Goal: Task Accomplishment & Management: Use online tool/utility

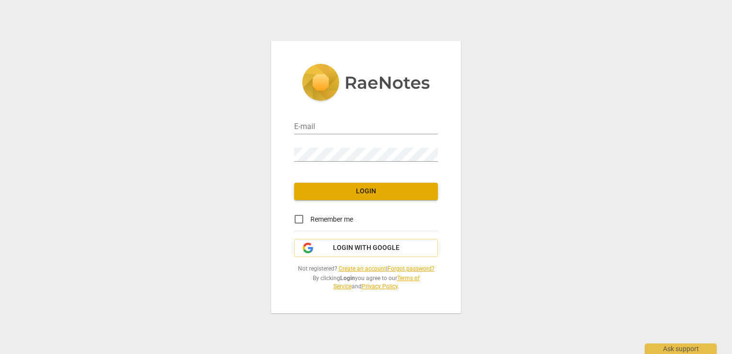
click at [351, 265] on link "Create an account" at bounding box center [362, 268] width 47 height 7
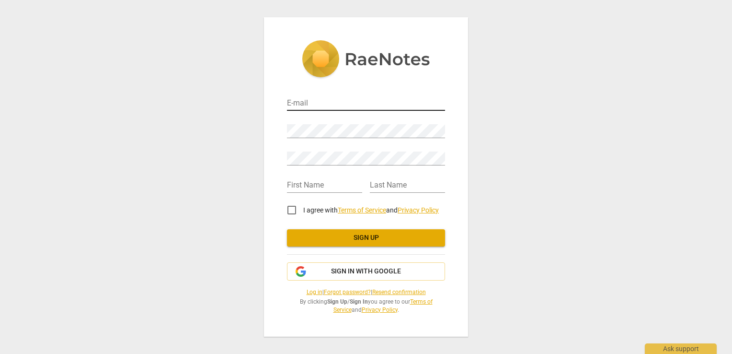
click at [305, 98] on input "email" at bounding box center [366, 104] width 158 height 14
type input "[EMAIL_ADDRESS][DOMAIN_NAME]"
type input "Megan"
type input "Tomkies"
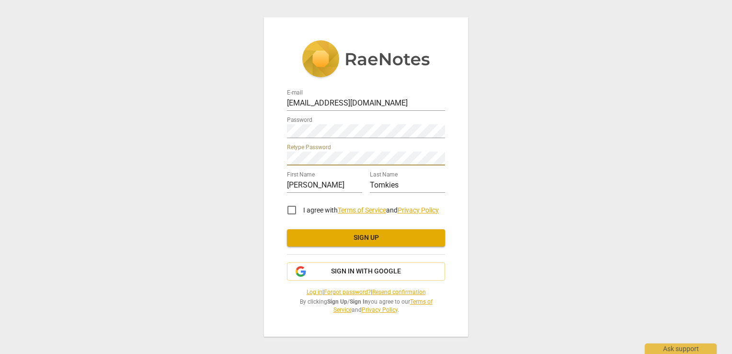
click at [295, 209] on input "I agree with Terms of Service and Privacy Policy" at bounding box center [291, 209] width 23 height 23
checkbox input "true"
click at [339, 238] on span "Sign up" at bounding box center [366, 238] width 143 height 10
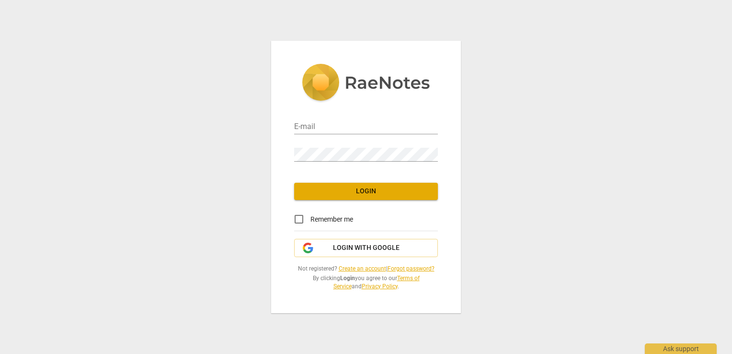
type input "[EMAIL_ADDRESS][DOMAIN_NAME]"
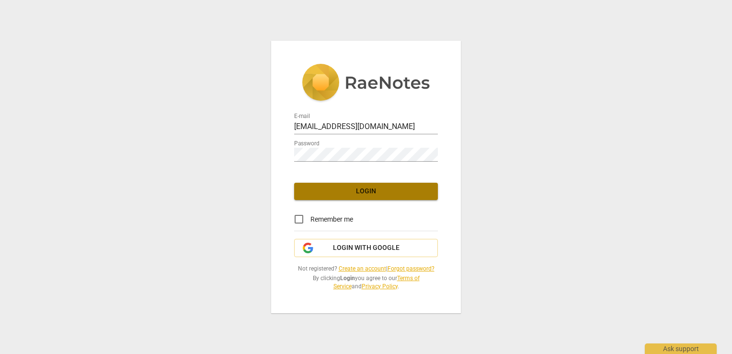
click at [320, 195] on span "Login" at bounding box center [366, 191] width 128 height 10
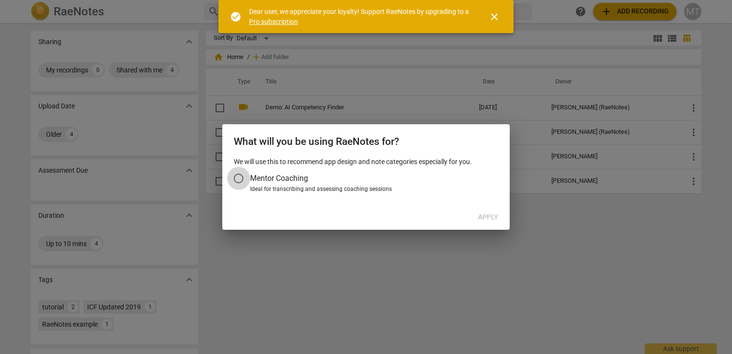
click at [241, 176] on input "Mentor Coaching" at bounding box center [238, 178] width 23 height 23
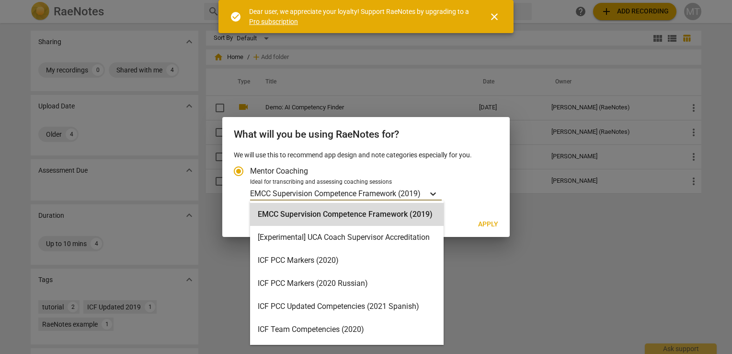
click at [435, 192] on icon "Account type" at bounding box center [433, 194] width 10 height 10
click at [0, 0] on input "Ideal for transcribing and assessing coaching sessions 16 results available. Us…" at bounding box center [0, 0] width 0 height 0
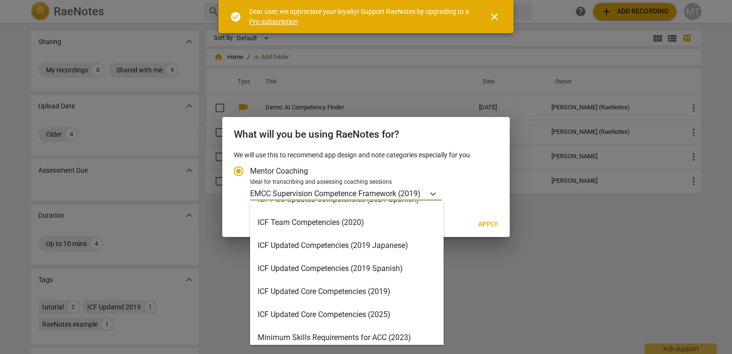
scroll to position [111, 0]
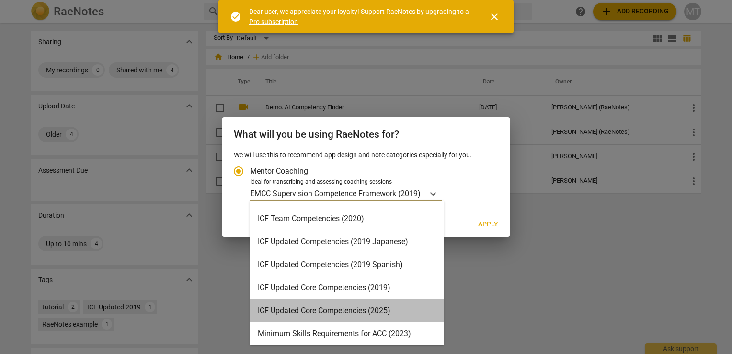
click at [347, 313] on div "ICF Updated Core Competencies (2025)" at bounding box center [347, 310] width 194 height 23
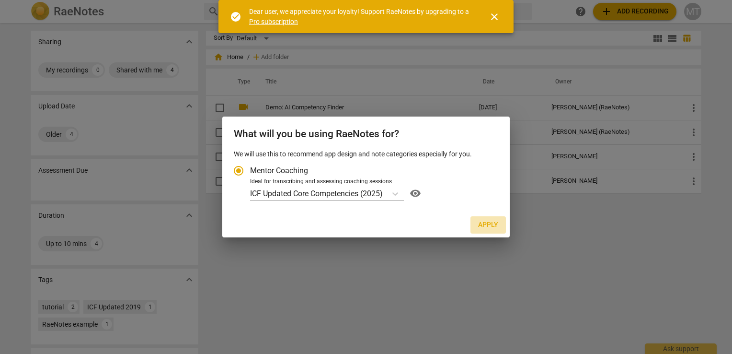
click at [489, 220] on span "Apply" at bounding box center [488, 225] width 20 height 10
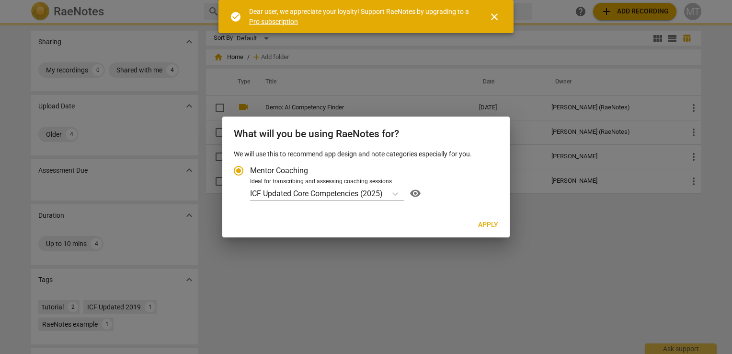
radio input "false"
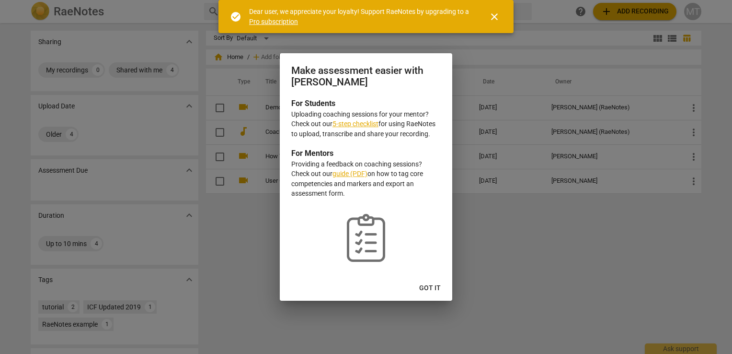
click at [362, 125] on link "5-step checklist" at bounding box center [356, 124] width 46 height 8
click at [426, 287] on span "Got it" at bounding box center [430, 288] width 22 height 10
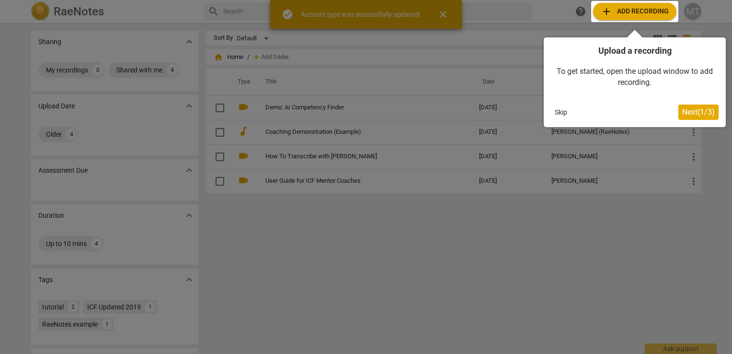
click at [605, 9] on div at bounding box center [634, 11] width 87 height 21
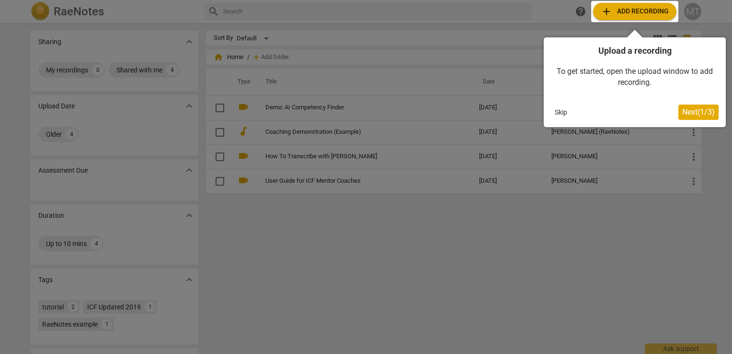
click at [605, 9] on div at bounding box center [634, 11] width 87 height 21
click at [690, 112] on span "Next ( 1 / 3 )" at bounding box center [698, 111] width 33 height 9
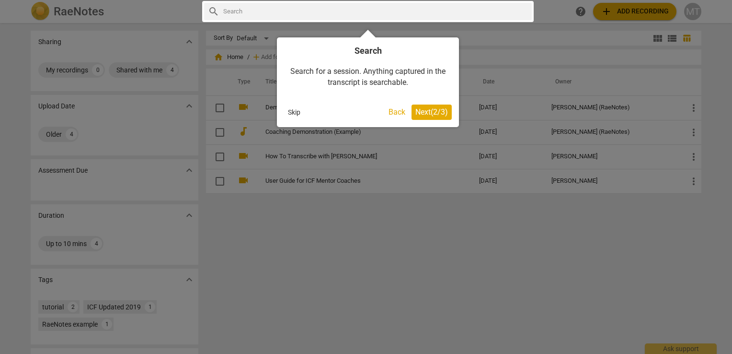
click at [293, 112] on button "Skip" at bounding box center [294, 112] width 20 height 14
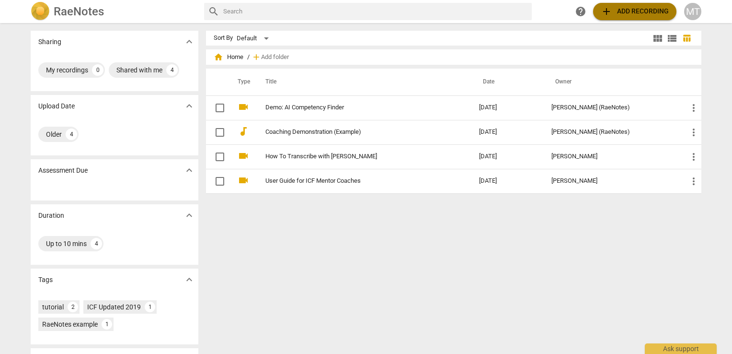
click at [613, 13] on span "add Add recording" at bounding box center [635, 11] width 68 height 11
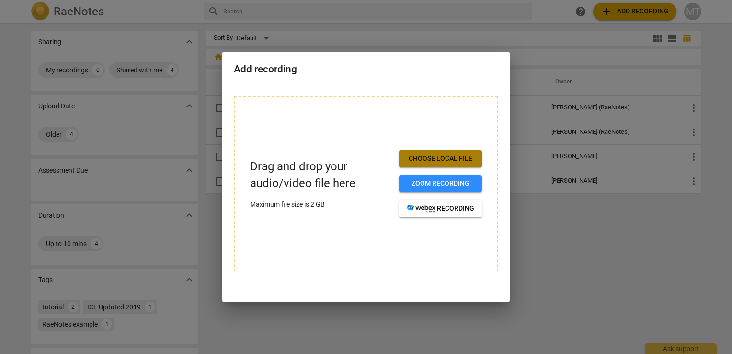
click at [441, 161] on span "Choose local file" at bounding box center [441, 159] width 68 height 10
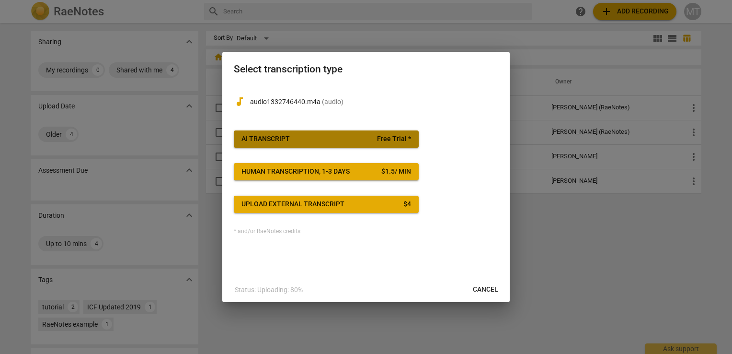
click at [265, 141] on div "AI Transcript" at bounding box center [265, 139] width 48 height 10
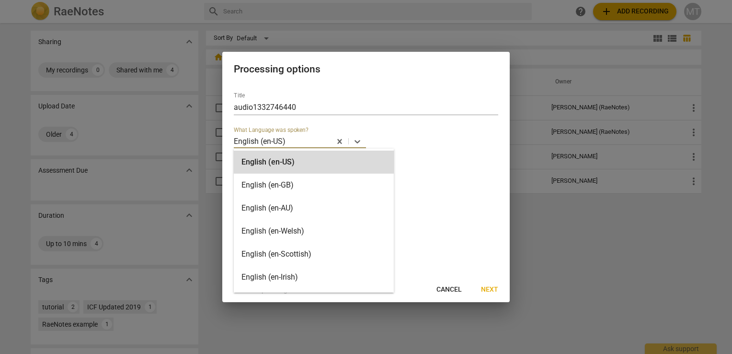
click at [265, 141] on p "English (en-US)" at bounding box center [260, 141] width 52 height 11
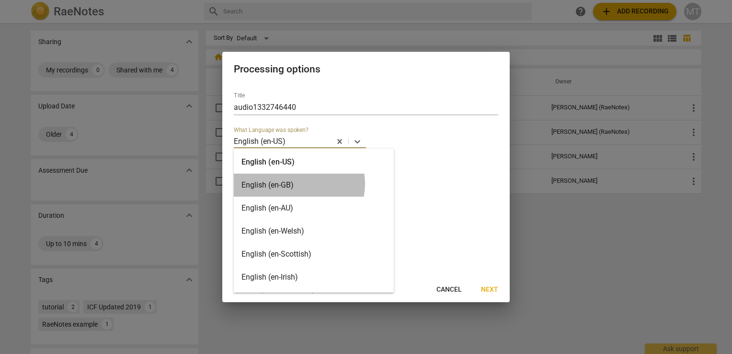
click at [298, 184] on div "English (en-GB)" at bounding box center [314, 184] width 160 height 23
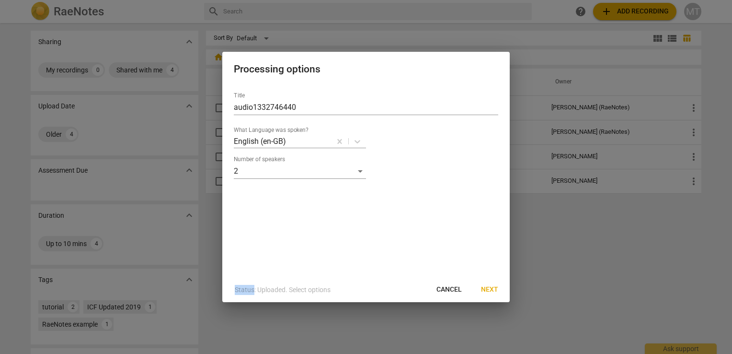
click at [298, 184] on div "Title audio1332746440 What Language was spoken? English (en-GB) Number of speak…" at bounding box center [365, 180] width 287 height 193
click at [383, 221] on div "Title audio1332746440 What Language was spoken? English (en-GB) Number of speak…" at bounding box center [365, 180] width 287 height 193
click at [485, 289] on span "Next" at bounding box center [489, 290] width 17 height 10
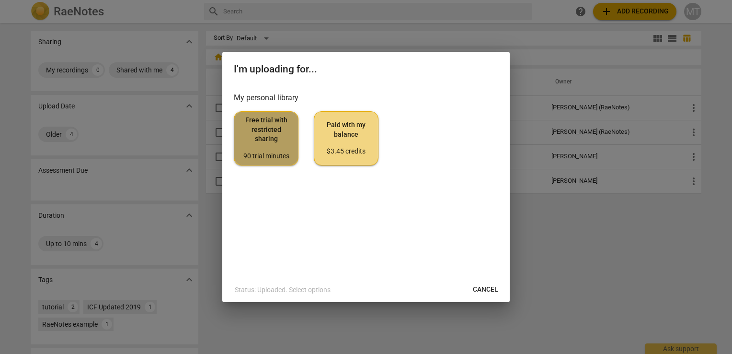
click at [281, 154] on div "90 trial minutes" at bounding box center [266, 156] width 48 height 10
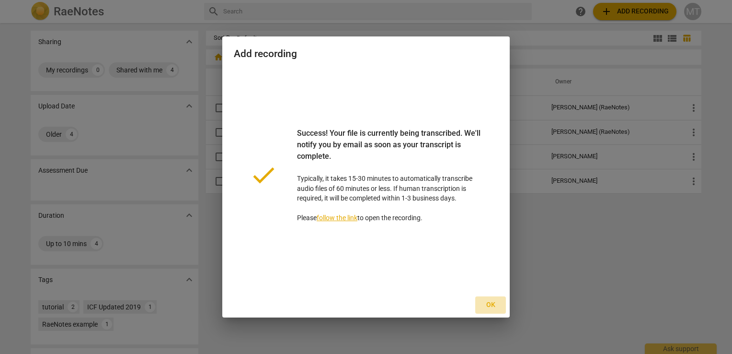
click at [489, 304] on span "Ok" at bounding box center [490, 305] width 15 height 10
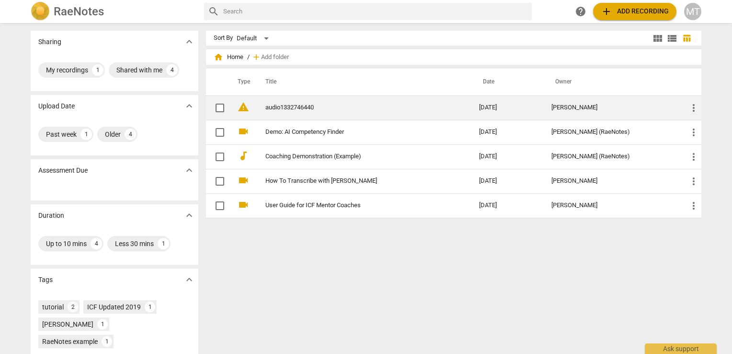
click at [282, 107] on link "audio1332746440" at bounding box center [354, 107] width 179 height 7
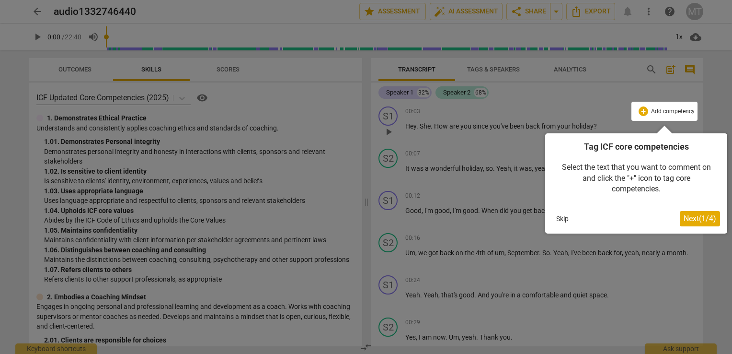
click at [567, 221] on button "Skip" at bounding box center [562, 218] width 20 height 14
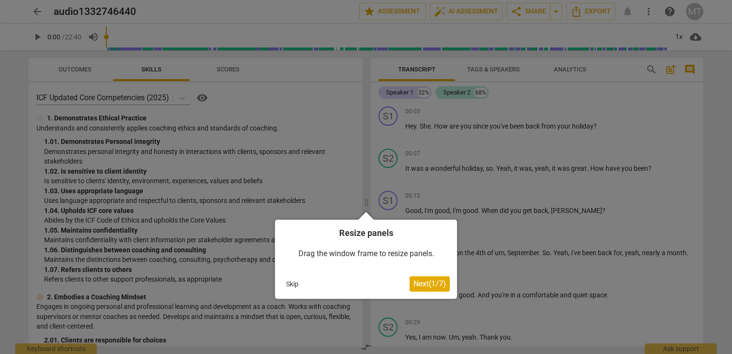
click at [501, 193] on div at bounding box center [366, 177] width 732 height 354
click at [489, 230] on div at bounding box center [366, 177] width 732 height 354
click at [416, 287] on span "Next ( 1 / 7 )" at bounding box center [429, 283] width 33 height 9
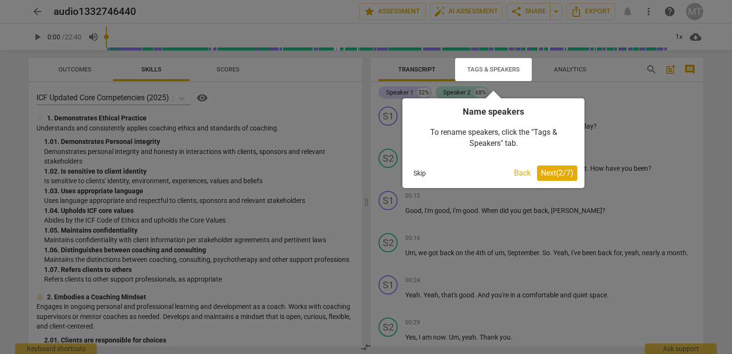
click at [544, 171] on span "Next ( 2 / 7 )" at bounding box center [557, 172] width 33 height 9
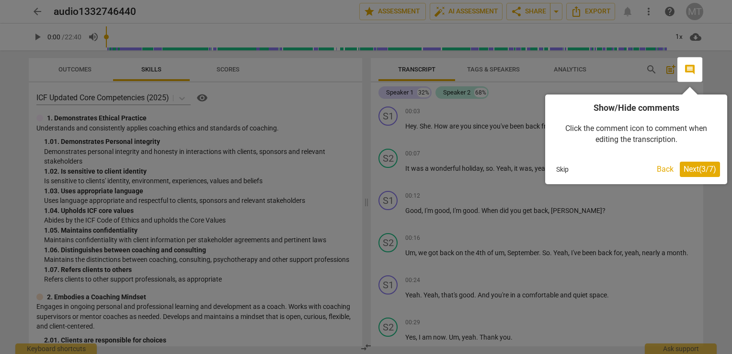
click at [680, 167] on button "Next ( 3 / 7 )" at bounding box center [700, 168] width 40 height 15
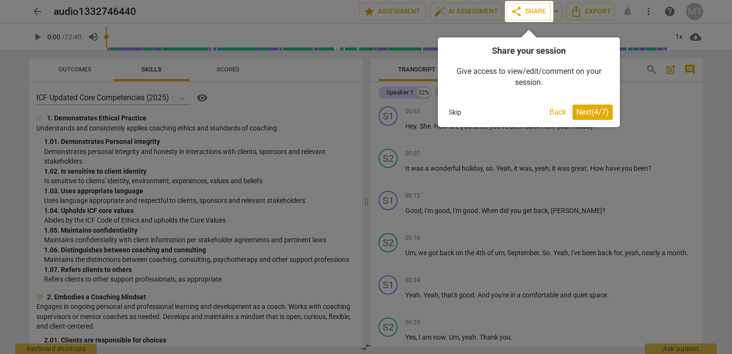
click at [551, 112] on button "Back" at bounding box center [558, 111] width 24 height 15
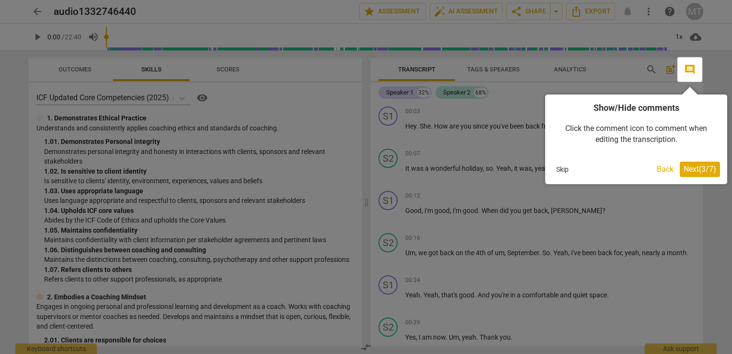
click at [651, 203] on div at bounding box center [366, 177] width 732 height 354
click at [692, 166] on span "Next ( 3 / 7 )" at bounding box center [700, 168] width 33 height 9
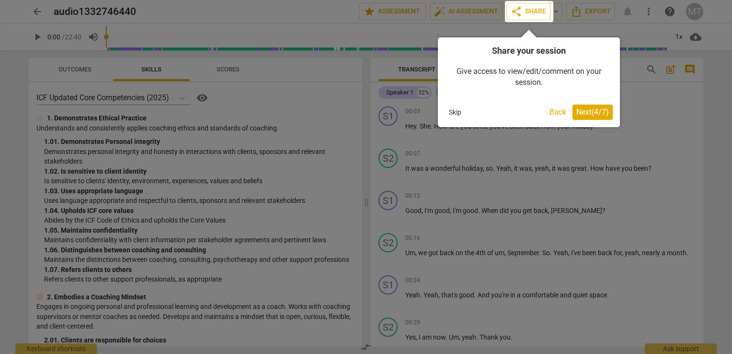
click at [576, 115] on span "Next ( 4 / 7 )" at bounding box center [592, 111] width 33 height 9
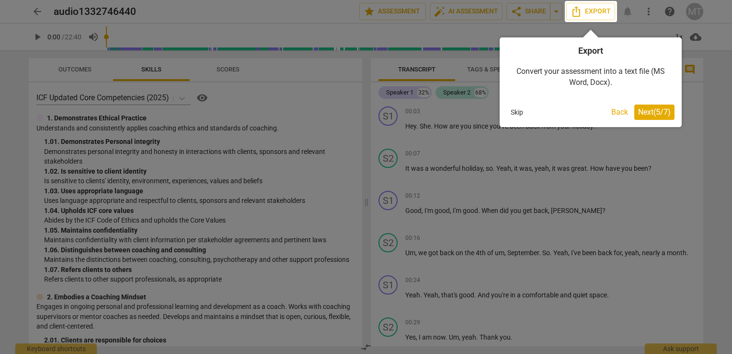
click at [639, 112] on span "Next ( 5 / 7 )" at bounding box center [654, 111] width 33 height 9
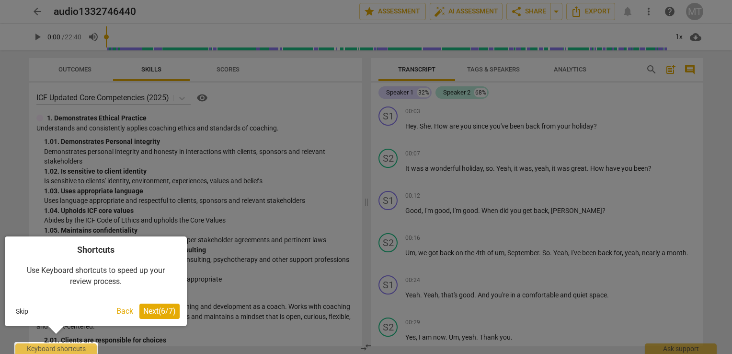
click at [163, 310] on span "Next ( 6 / 7 )" at bounding box center [159, 310] width 33 height 9
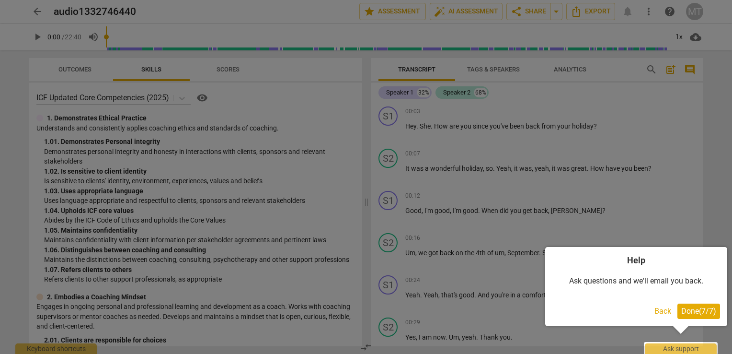
click at [682, 310] on span "Done ( 7 / 7 )" at bounding box center [698, 310] width 35 height 9
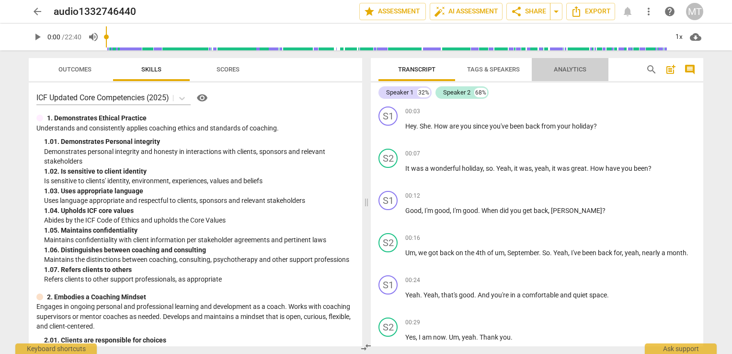
click at [568, 69] on span "Analytics" at bounding box center [570, 69] width 33 height 7
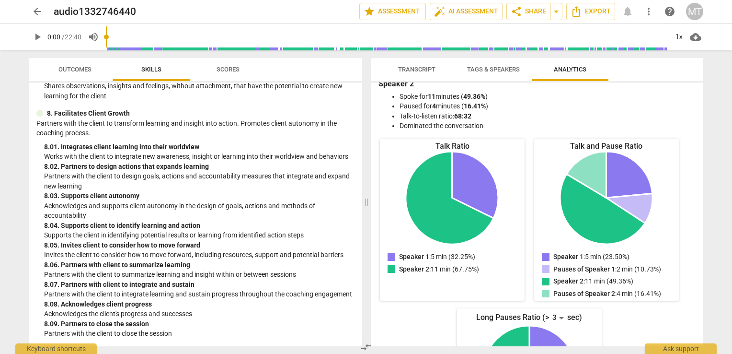
scroll to position [55, 0]
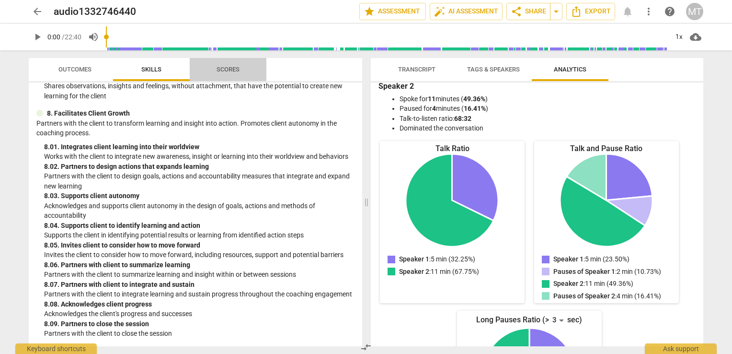
click at [229, 75] on span "Scores" at bounding box center [228, 69] width 46 height 13
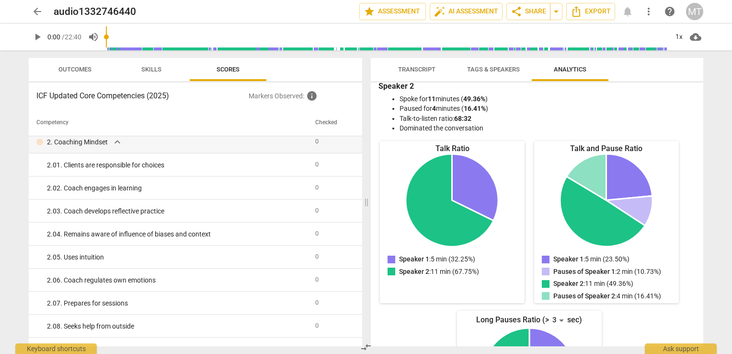
scroll to position [0, 0]
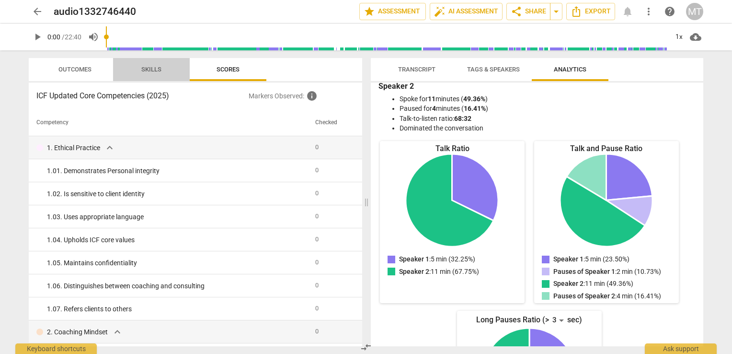
click at [149, 70] on span "Skills" at bounding box center [151, 69] width 20 height 7
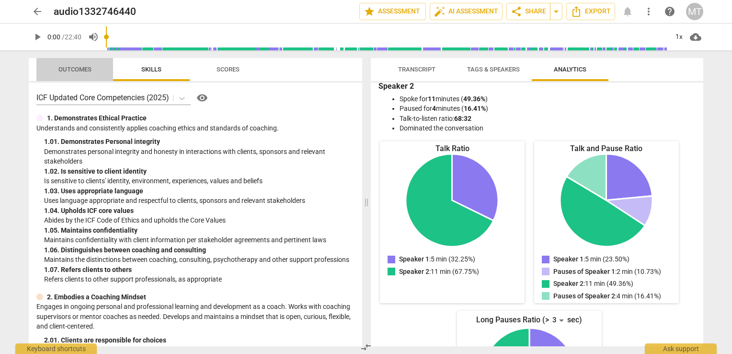
click at [76, 73] on span "Outcomes" at bounding box center [75, 69] width 56 height 13
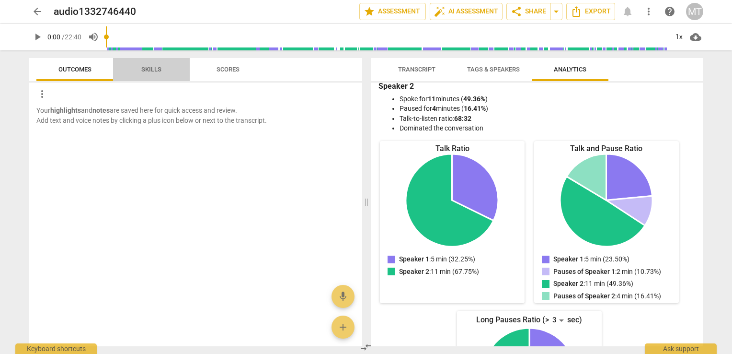
click at [149, 68] on span "Skills" at bounding box center [151, 69] width 20 height 7
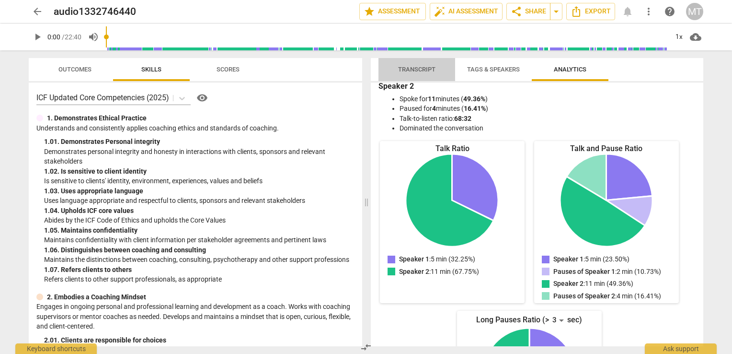
click at [412, 69] on span "Transcript" at bounding box center [416, 69] width 37 height 7
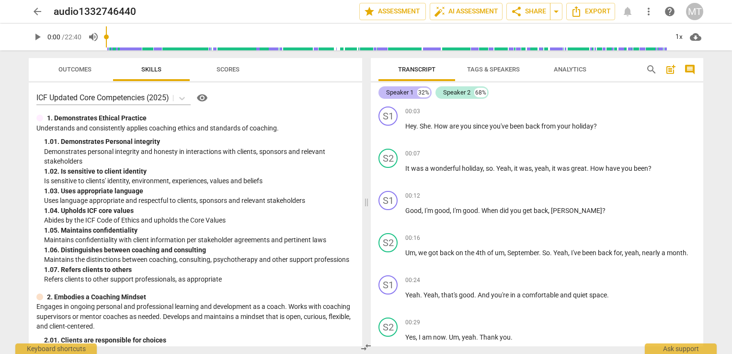
click at [416, 92] on div "Speaker 1 32%" at bounding box center [405, 92] width 53 height 12
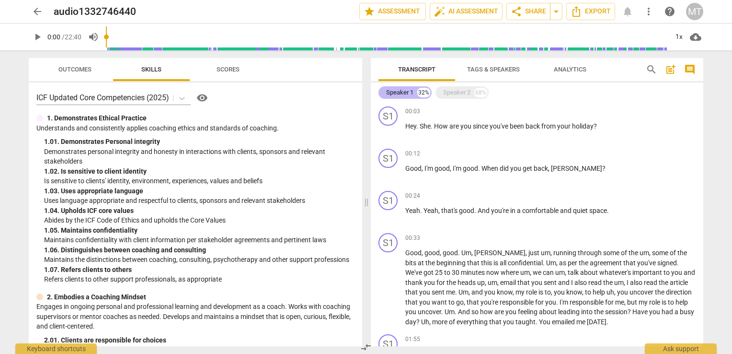
click at [412, 93] on div "Speaker 1" at bounding box center [399, 93] width 27 height 10
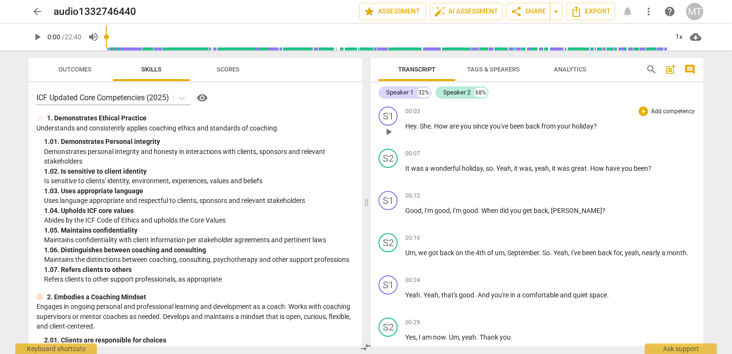
click at [637, 108] on div "+ Add competency keyboard_arrow_right" at bounding box center [666, 111] width 59 height 10
click at [226, 66] on span "Scores" at bounding box center [228, 69] width 23 height 7
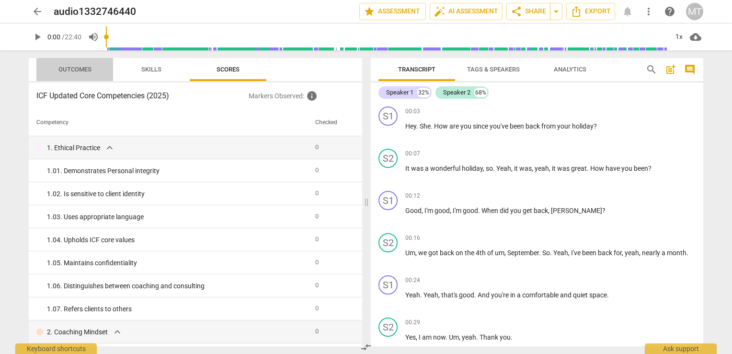
click at [80, 70] on span "Outcomes" at bounding box center [74, 69] width 33 height 7
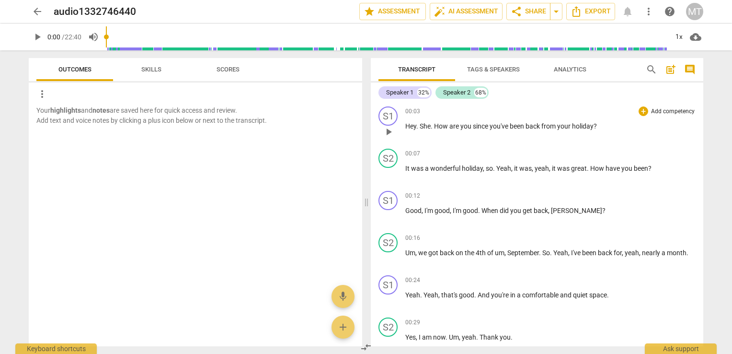
click at [425, 123] on span "She" at bounding box center [425, 126] width 11 height 8
click at [620, 137] on div "00:03 + Add competency keyboard_arrow_right Hey . She . How are you since you'v…" at bounding box center [550, 123] width 290 height 34
click at [669, 70] on span "post_add" at bounding box center [670, 69] width 11 height 11
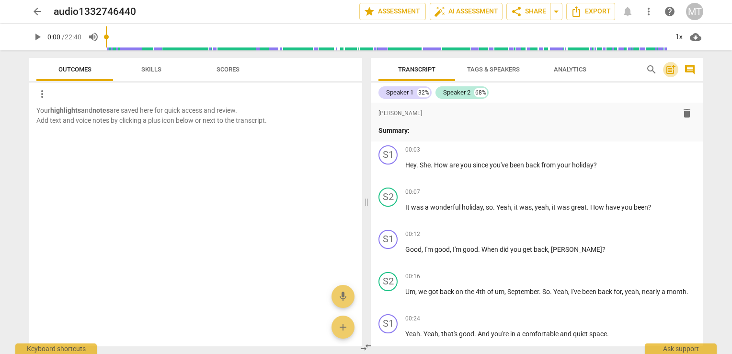
click at [669, 70] on span "post_add" at bounding box center [670, 69] width 11 height 11
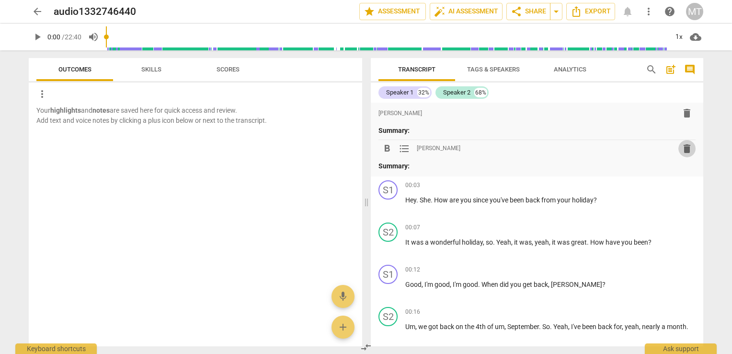
click at [681, 148] on span "delete" at bounding box center [686, 148] width 11 height 11
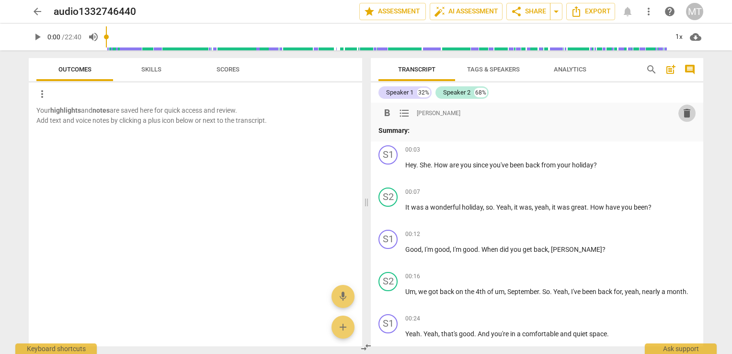
click at [683, 113] on span "delete" at bounding box center [686, 112] width 11 height 11
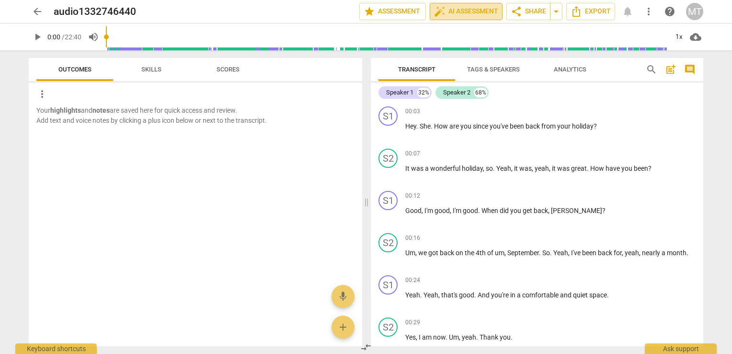
click at [469, 15] on span "auto_fix_high AI Assessment" at bounding box center [466, 11] width 64 height 11
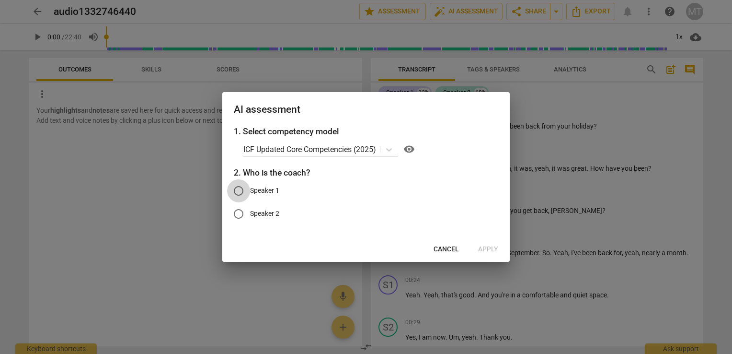
click at [240, 190] on input "Speaker 1" at bounding box center [238, 190] width 23 height 23
radio input "true"
click at [487, 247] on span "Apply" at bounding box center [488, 249] width 20 height 10
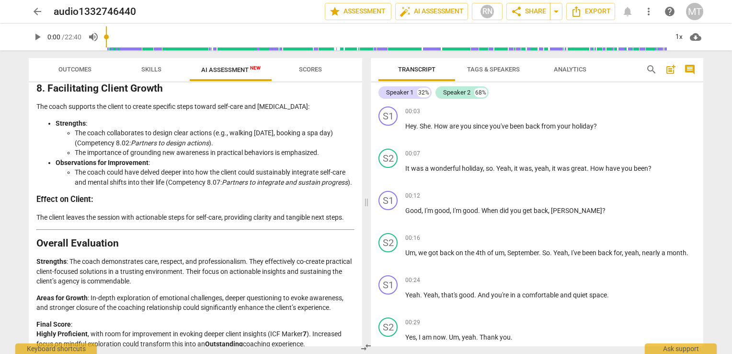
scroll to position [1651, 0]
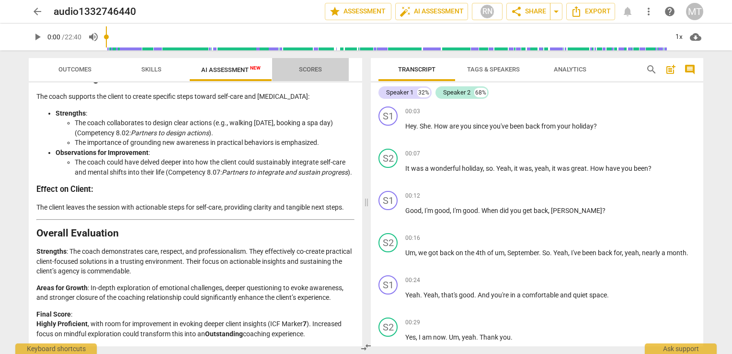
click at [305, 68] on span "Scores" at bounding box center [310, 69] width 23 height 7
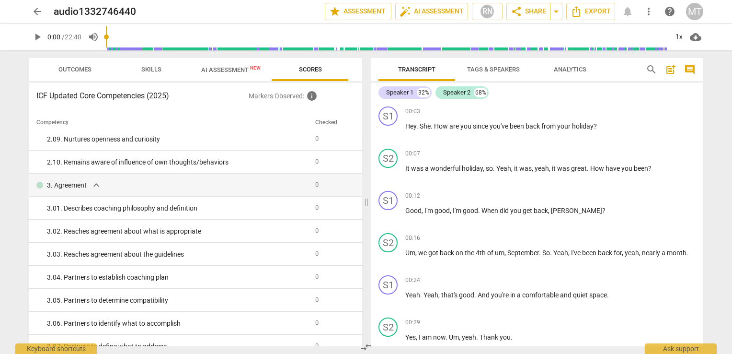
scroll to position [0, 0]
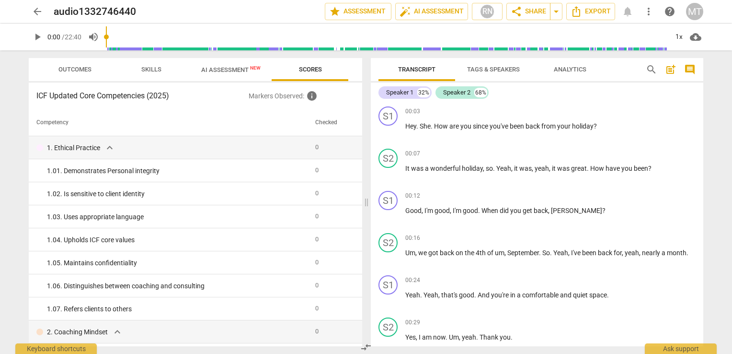
click at [229, 69] on span "AI Assessment New" at bounding box center [230, 69] width 59 height 7
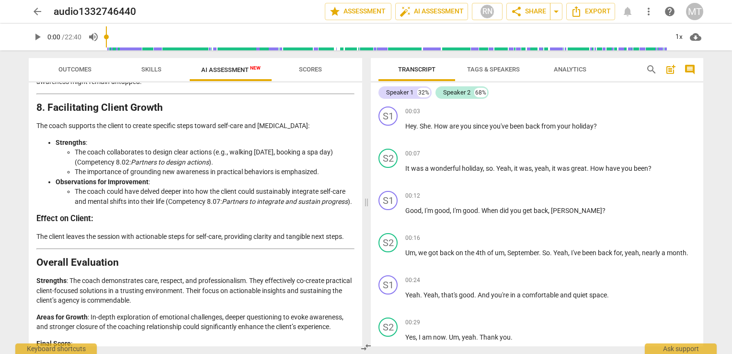
scroll to position [1651, 0]
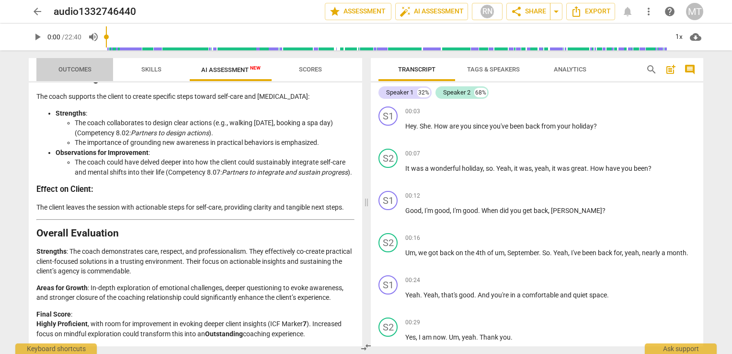
click at [83, 66] on span "Outcomes" at bounding box center [74, 69] width 33 height 7
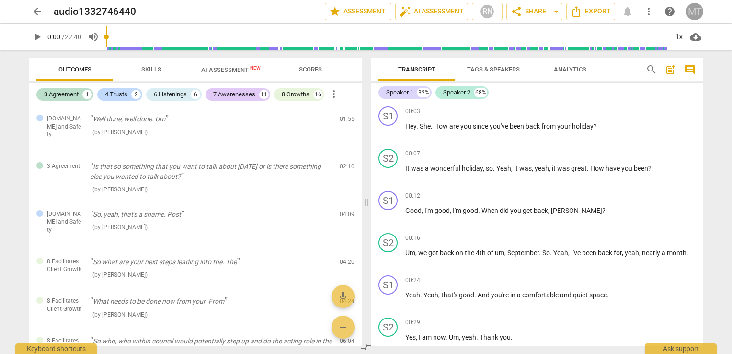
click at [694, 10] on div "MT" at bounding box center [694, 11] width 17 height 17
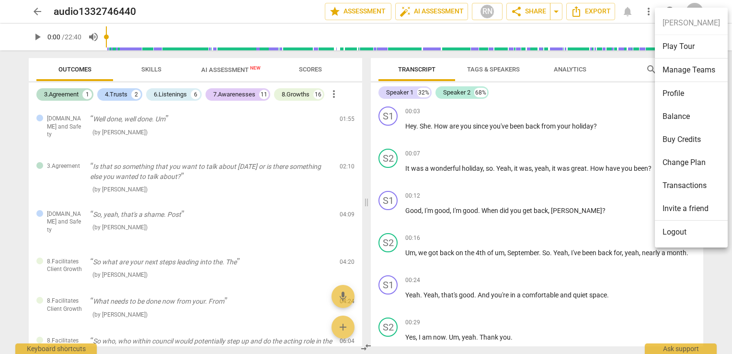
click at [588, 112] on div at bounding box center [366, 177] width 732 height 354
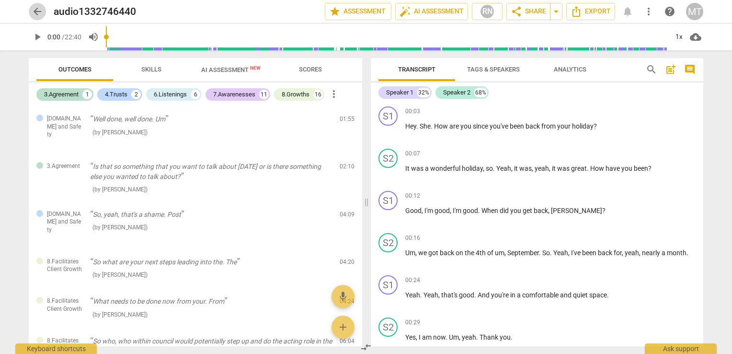
click at [37, 13] on span "arrow_back" at bounding box center [37, 11] width 11 height 11
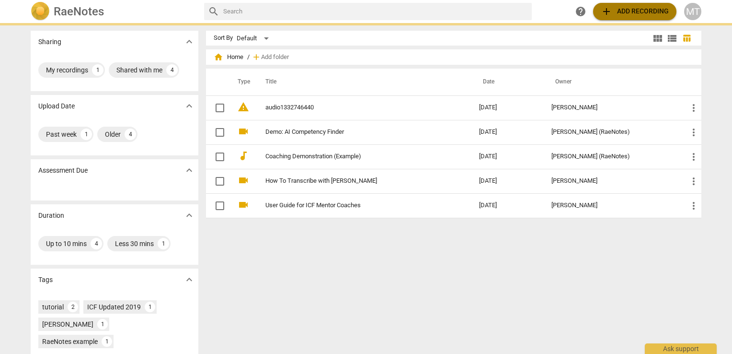
click at [620, 11] on span "add Add recording" at bounding box center [635, 11] width 68 height 11
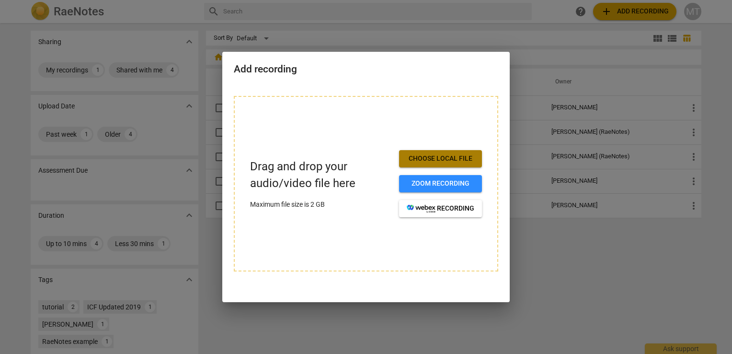
click at [445, 160] on span "Choose local file" at bounding box center [441, 159] width 68 height 10
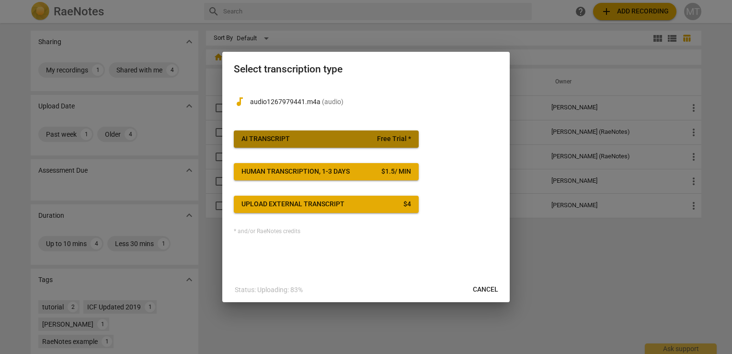
click at [266, 137] on div "AI Transcript" at bounding box center [265, 139] width 48 height 10
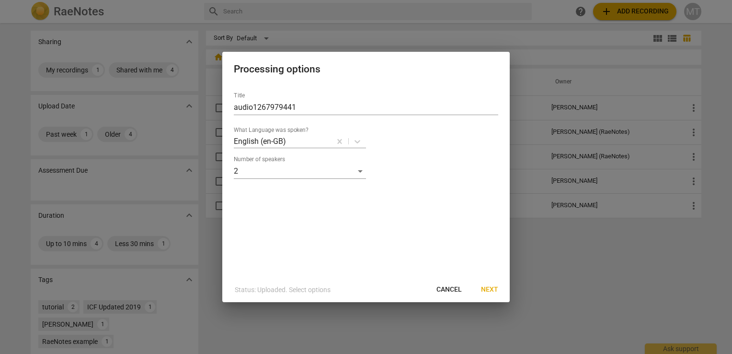
click at [486, 293] on span "Next" at bounding box center [489, 290] width 17 height 10
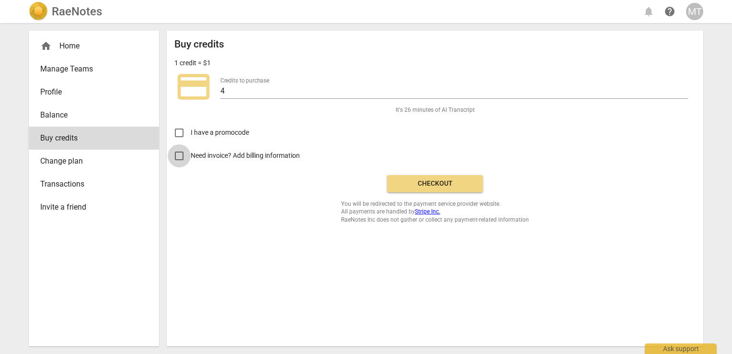
click at [178, 154] on input "Need invoice? Add billing information" at bounding box center [179, 155] width 23 height 23
checkbox input "true"
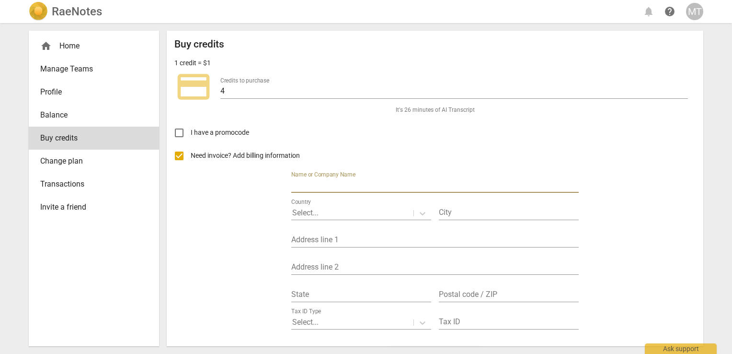
click at [343, 185] on input "text" at bounding box center [434, 186] width 287 height 14
type input "Saut Consulting"
type input "Remuera"
type input "2 Pukeora Avenue"
type input "1050"
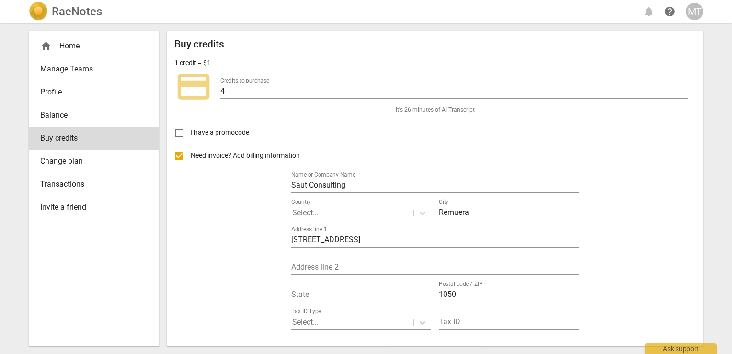
click at [346, 285] on div "State" at bounding box center [361, 291] width 140 height 22
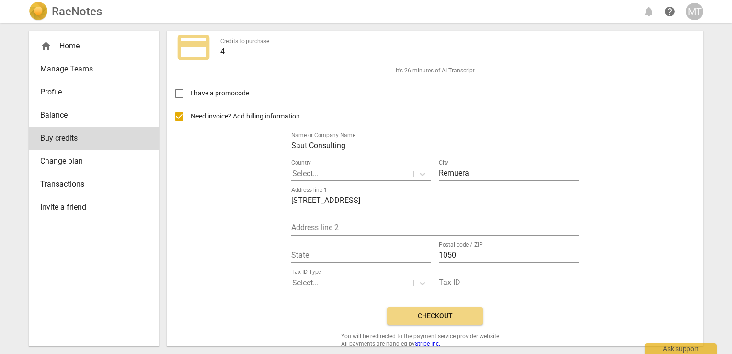
scroll to position [56, 0]
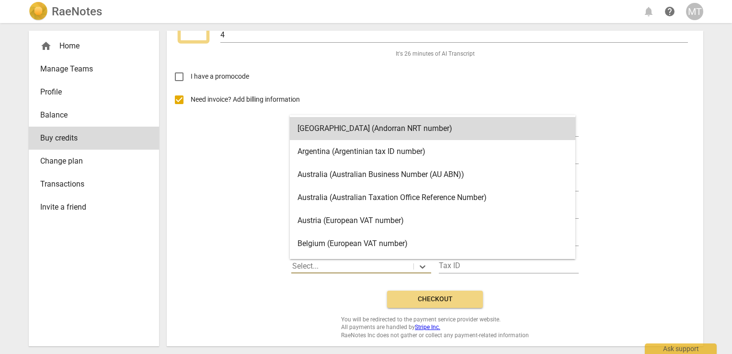
click at [341, 261] on div at bounding box center [352, 266] width 120 height 11
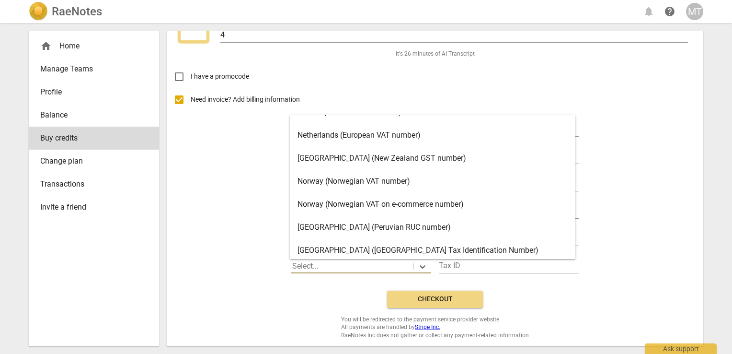
scroll to position [1287, 0]
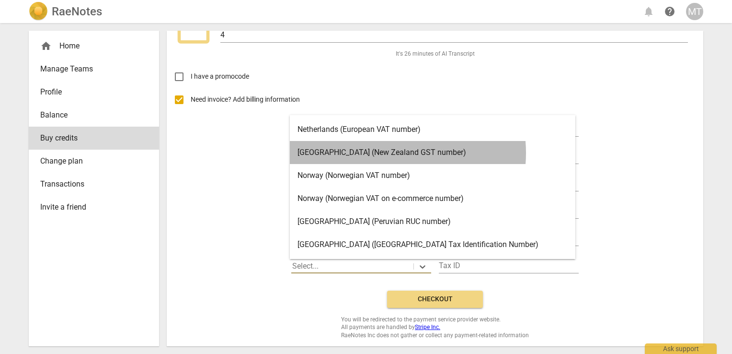
click at [386, 153] on div "New Zealand (New Zealand GST number)" at bounding box center [433, 152] width 286 height 23
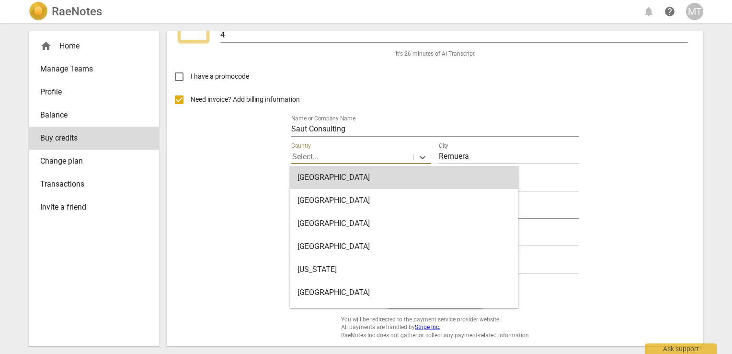
click at [386, 153] on div at bounding box center [352, 156] width 120 height 11
click at [529, 281] on div "Need invoice? Add billing information Name or Company Name Saut Consulting 250 …" at bounding box center [434, 185] width 521 height 195
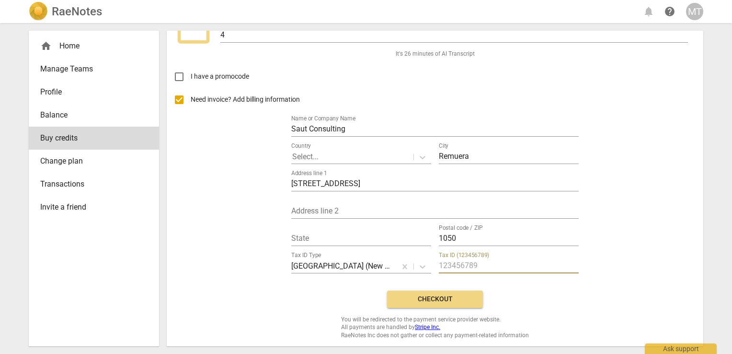
click at [487, 264] on input "text" at bounding box center [509, 266] width 140 height 14
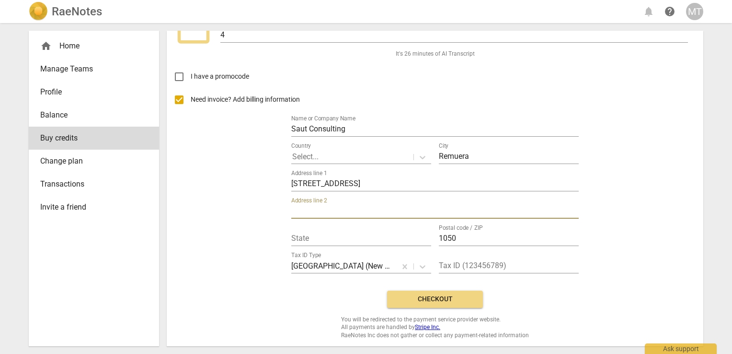
click at [353, 210] on input "text" at bounding box center [434, 212] width 287 height 14
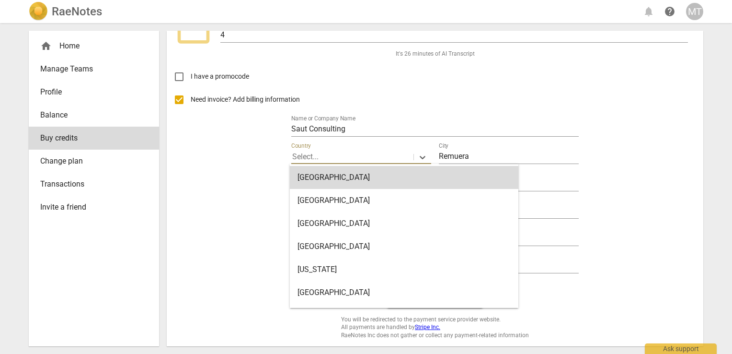
click at [372, 152] on div at bounding box center [352, 156] width 120 height 11
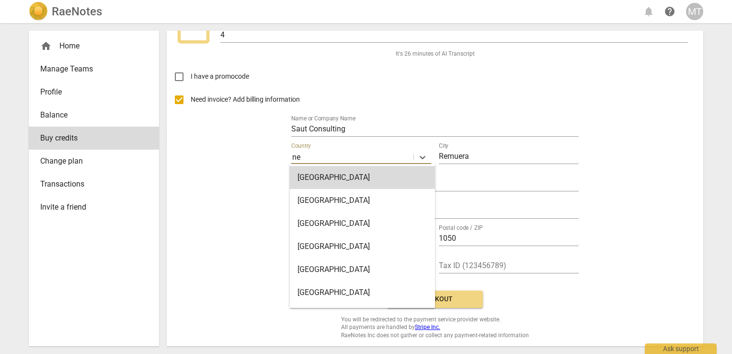
type input "new"
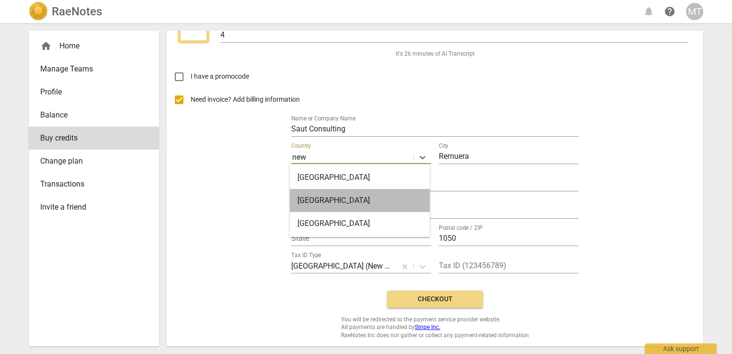
click at [359, 203] on div "New Zealand" at bounding box center [360, 200] width 140 height 23
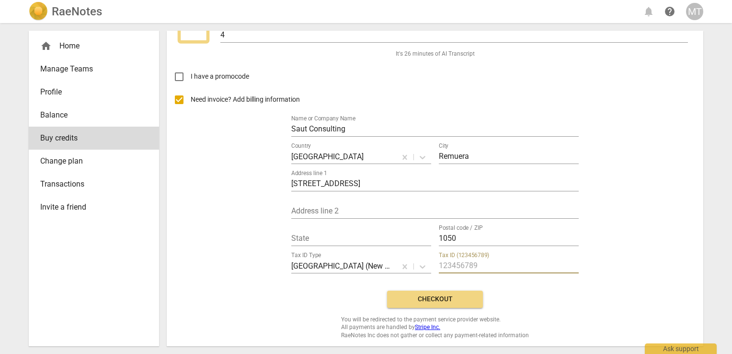
click at [464, 264] on input "text" at bounding box center [509, 266] width 140 height 14
type input "110652895"
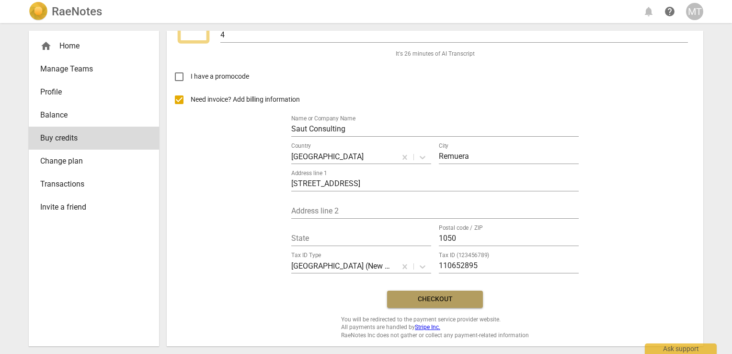
click at [430, 296] on span "Checkout" at bounding box center [435, 299] width 80 height 10
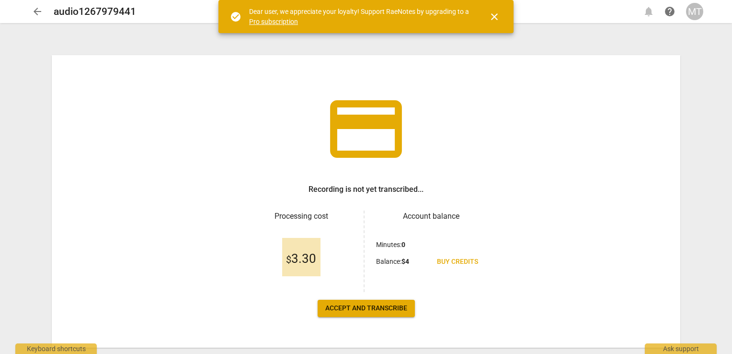
click at [372, 309] on span "Accept and transcribe" at bounding box center [366, 308] width 82 height 10
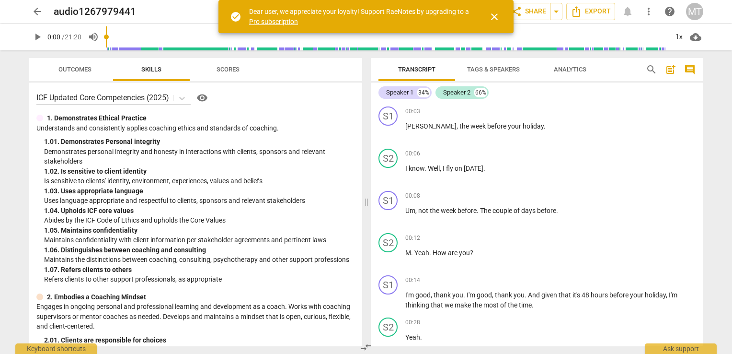
click at [563, 64] on span "Analytics" at bounding box center [570, 69] width 56 height 13
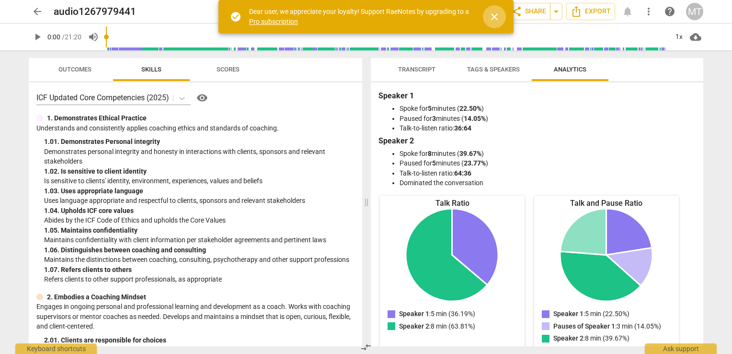
click at [493, 19] on span "close" at bounding box center [494, 16] width 11 height 11
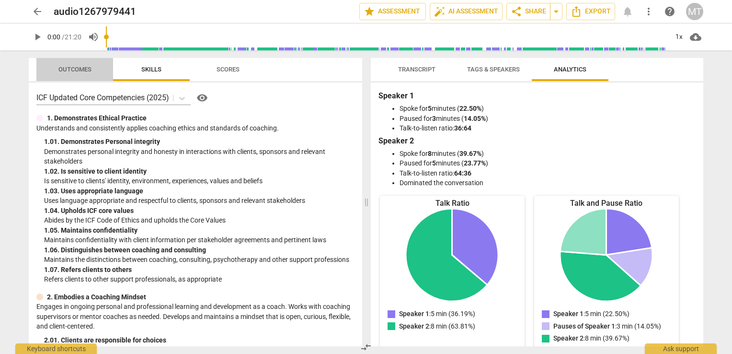
click at [84, 69] on span "Outcomes" at bounding box center [74, 69] width 33 height 7
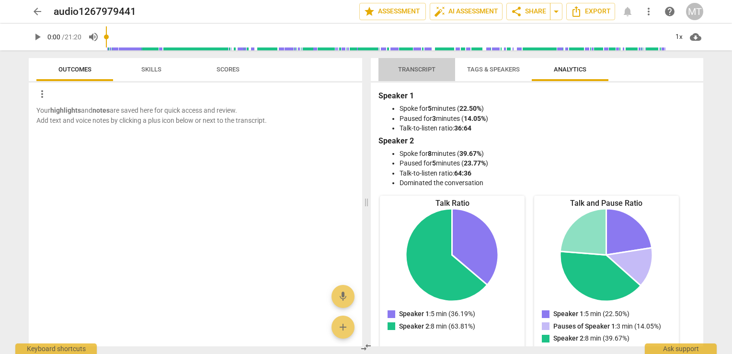
click at [425, 71] on span "Transcript" at bounding box center [416, 69] width 37 height 7
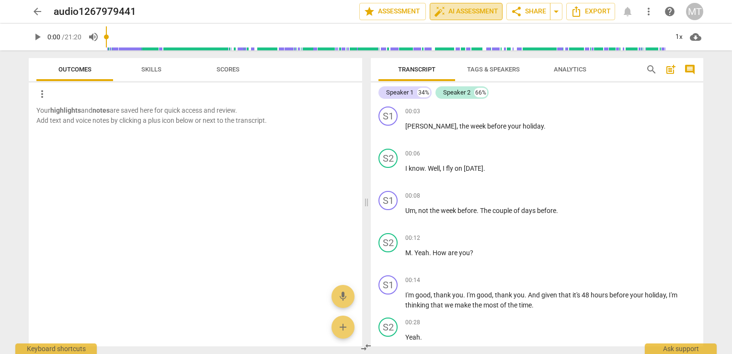
click at [463, 13] on span "auto_fix_high AI Assessment" at bounding box center [466, 11] width 64 height 11
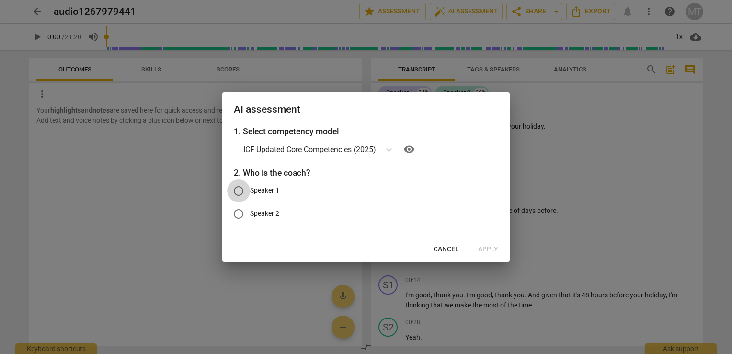
click at [241, 191] on input "Speaker 1" at bounding box center [238, 190] width 23 height 23
radio input "true"
click at [488, 247] on span "Apply" at bounding box center [488, 249] width 20 height 10
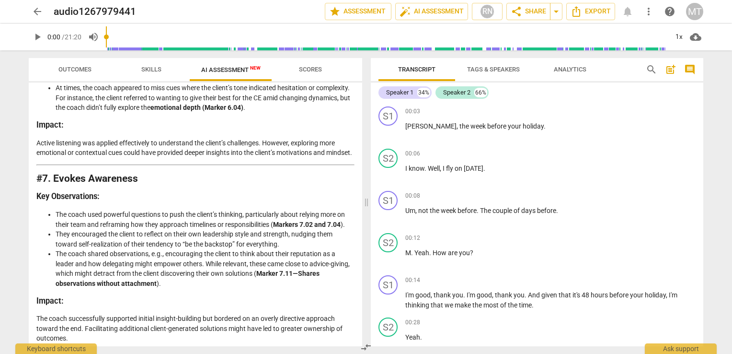
scroll to position [1553, 0]
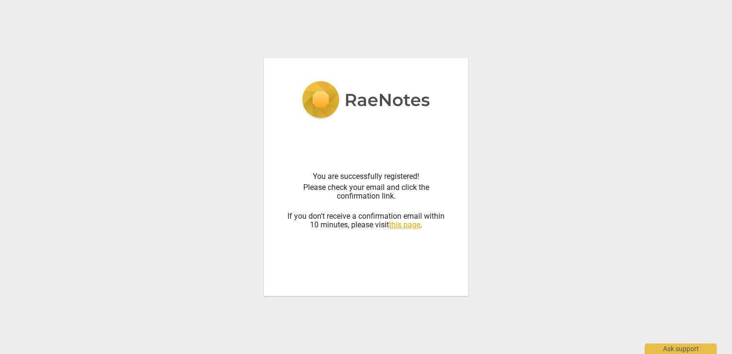
click at [412, 224] on link "this page" at bounding box center [404, 224] width 31 height 9
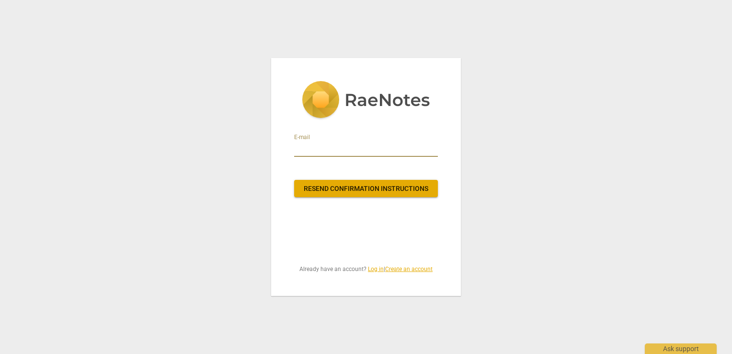
click at [356, 154] on input "email" at bounding box center [366, 148] width 144 height 15
type input "[EMAIL_ADDRESS][DOMAIN_NAME]"
click at [506, 112] on div "E-mail megan.tomkies@sautconsulting.com Resend confirmation instructions Alread…" at bounding box center [366, 177] width 732 height 354
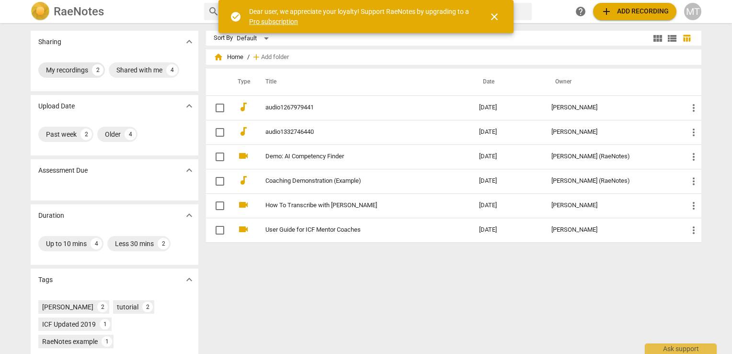
click at [61, 69] on div "My recordings" at bounding box center [67, 70] width 42 height 10
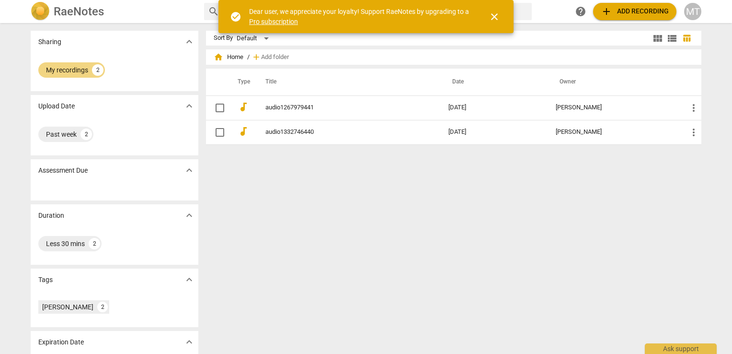
click at [492, 20] on span "close" at bounding box center [494, 16] width 11 height 11
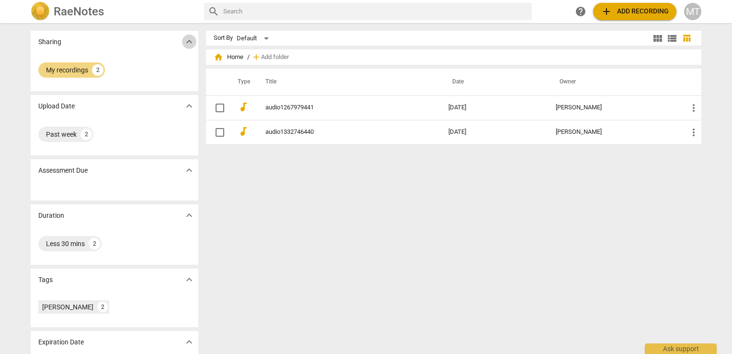
click at [189, 44] on span "expand_more" at bounding box center [189, 41] width 11 height 11
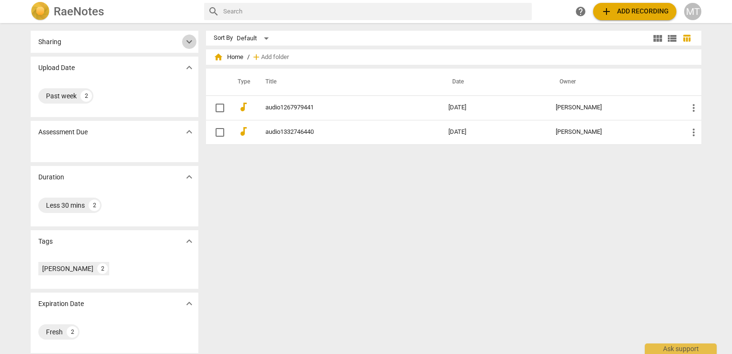
click at [189, 44] on span "expand_more" at bounding box center [189, 41] width 11 height 11
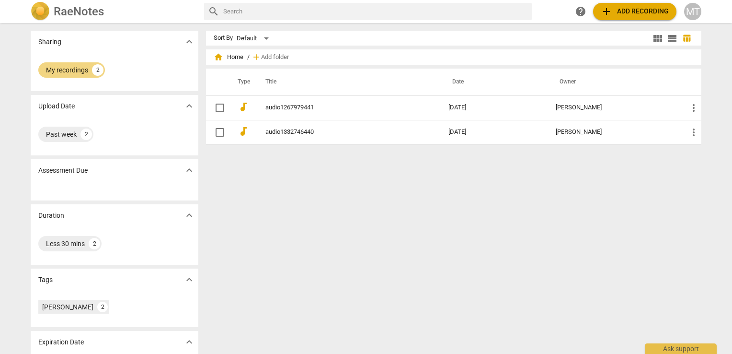
click at [44, 14] on img at bounding box center [40, 11] width 19 height 19
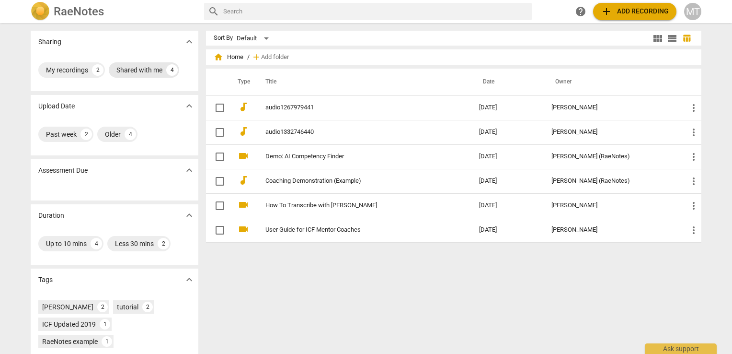
click at [133, 71] on div "Shared with me" at bounding box center [139, 70] width 46 height 10
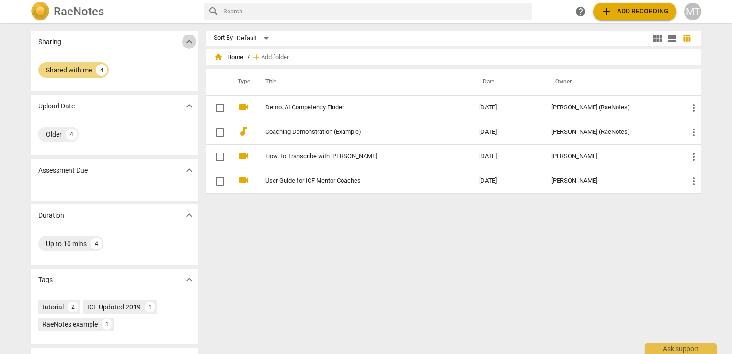
click at [185, 43] on span "expand_more" at bounding box center [189, 41] width 11 height 11
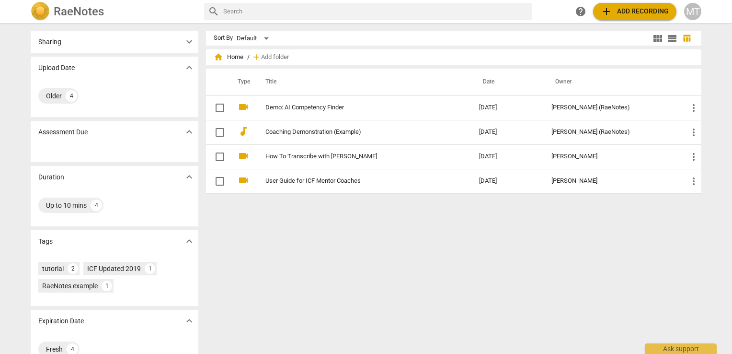
click at [185, 43] on span "expand_more" at bounding box center [189, 41] width 11 height 11
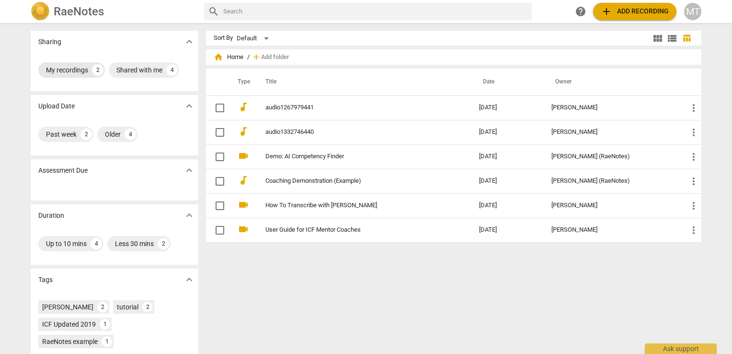
click at [62, 72] on div "My recordings" at bounding box center [67, 70] width 42 height 10
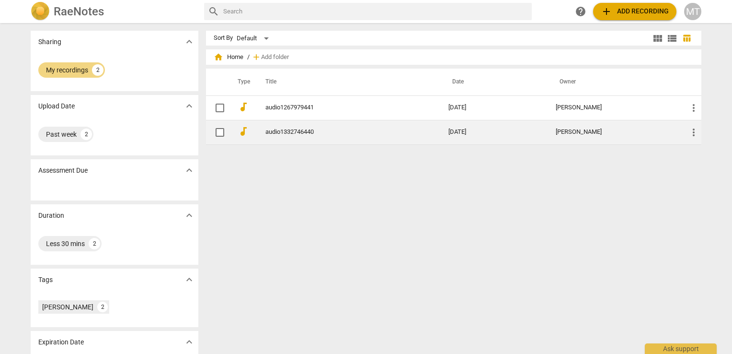
click at [280, 131] on link "audio1332746440" at bounding box center [339, 131] width 149 height 7
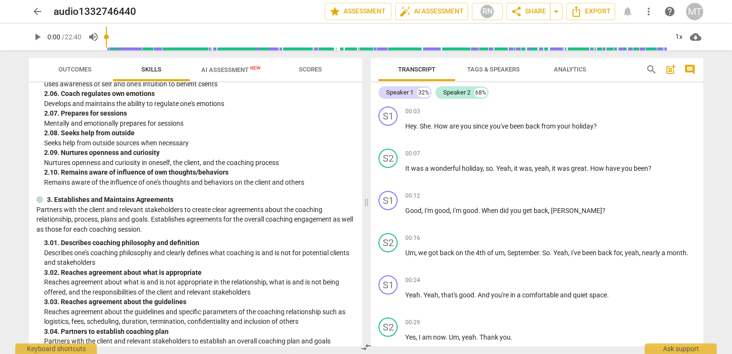
scroll to position [121, 0]
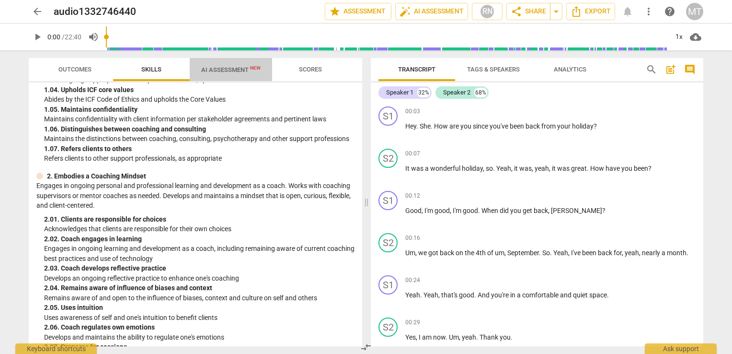
click at [220, 70] on span "AI Assessment New" at bounding box center [230, 69] width 59 height 7
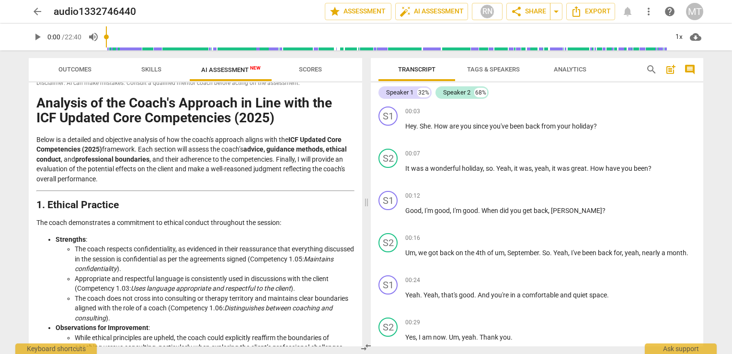
scroll to position [0, 0]
